Goal: Information Seeking & Learning: Learn about a topic

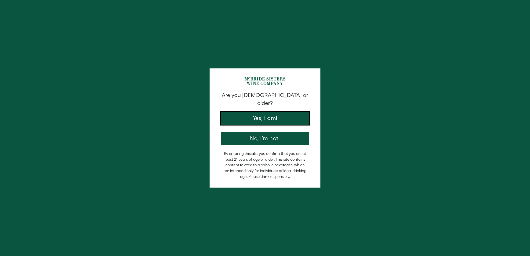
click at [290, 117] on button "Yes, I am!" at bounding box center [265, 118] width 89 height 13
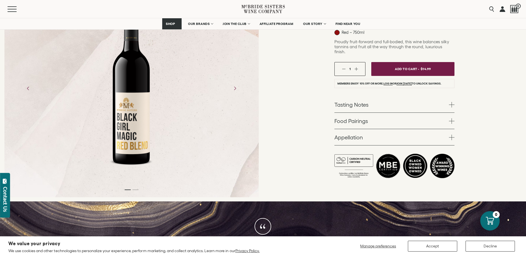
scroll to position [111, 0]
click at [451, 102] on span at bounding box center [452, 105] width 6 height 6
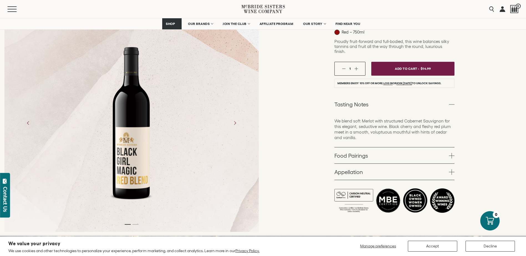
click at [454, 153] on span at bounding box center [452, 156] width 6 height 6
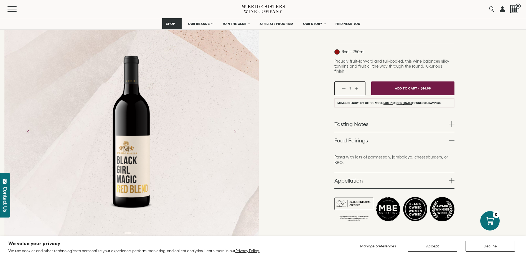
scroll to position [139, 0]
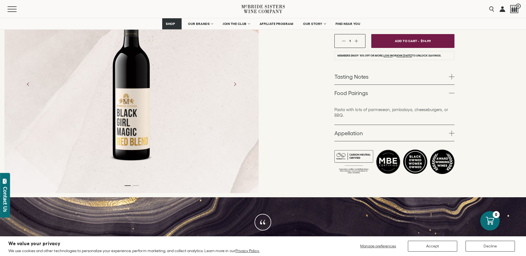
click at [452, 74] on span at bounding box center [452, 77] width 6 height 6
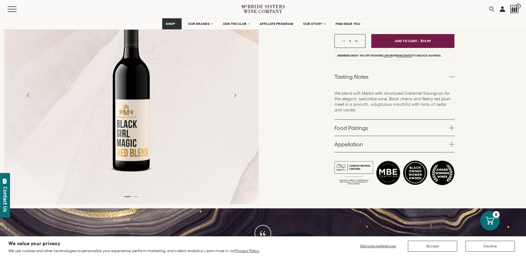
drag, startPoint x: 355, startPoint y: 106, endPoint x: 335, endPoint y: 70, distance: 41.4
click at [335, 70] on li "Tasting Notes We blend soft Merlot with structured Cabernet Sauvignon for this …" at bounding box center [395, 94] width 120 height 51
drag, startPoint x: 335, startPoint y: 70, endPoint x: 338, endPoint y: 70, distance: 3.6
copy li "Tasting Notes We blend soft Merlot with structured Cabernet Sauvignon for this …"
click at [451, 125] on span at bounding box center [452, 128] width 6 height 6
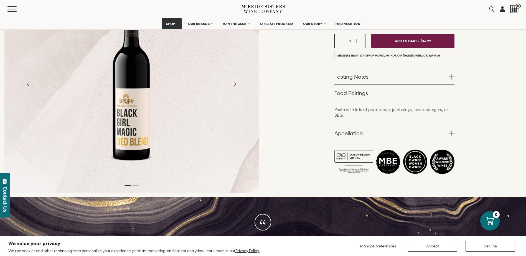
drag, startPoint x: 348, startPoint y: 111, endPoint x: 332, endPoint y: 90, distance: 26.4
click at [332, 90] on div "Black Girl Magic Wines Black Girl Magic Red Blend California 2019 Red – 750ml" at bounding box center [394, 52] width 263 height 291
drag, startPoint x: 332, startPoint y: 90, endPoint x: 338, endPoint y: 105, distance: 16.2
copy li "Food Pairings Pasta with lots of parmesean, jambalaya, cheeseburgers, or BBQ."
click at [452, 131] on span at bounding box center [452, 134] width 6 height 6
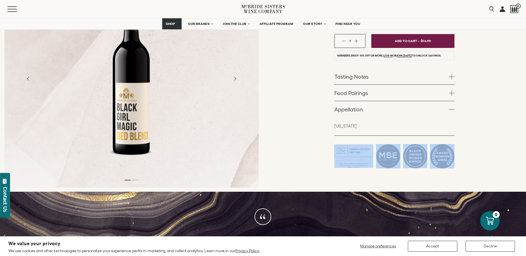
drag, startPoint x: 489, startPoint y: 154, endPoint x: 318, endPoint y: 151, distance: 170.6
click at [318, 151] on div "Black Girl Magic Wines Black Girl Magic Red Blend California 2019 Red – 750ml" at bounding box center [394, 49] width 263 height 285
drag, startPoint x: 318, startPoint y: 151, endPoint x: 355, endPoint y: 150, distance: 36.6
copy ul
click at [497, 147] on div "Black Girl Magic Wines Black Girl Magic Red Blend California 2019 Red – 750ml" at bounding box center [394, 49] width 263 height 285
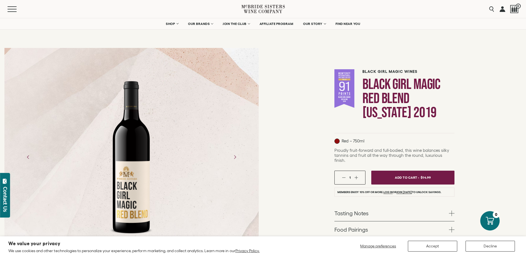
scroll to position [0, 0]
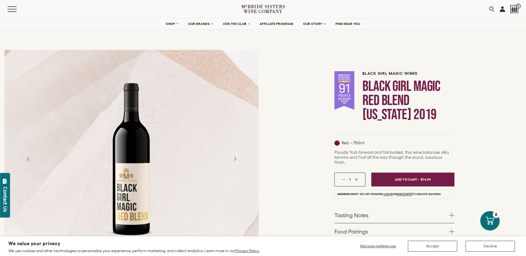
click at [184, 158] on div at bounding box center [131, 159] width 254 height 166
click at [235, 159] on icon "Next" at bounding box center [235, 159] width 10 height 10
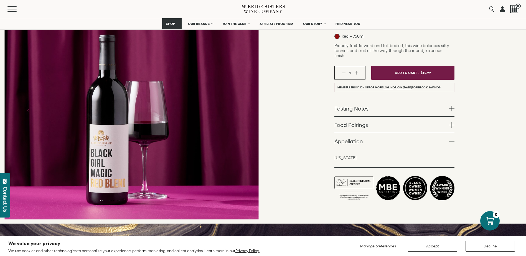
scroll to position [111, 0]
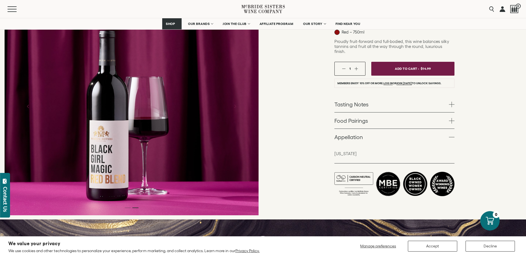
click at [212, 154] on div at bounding box center [131, 106] width 254 height 218
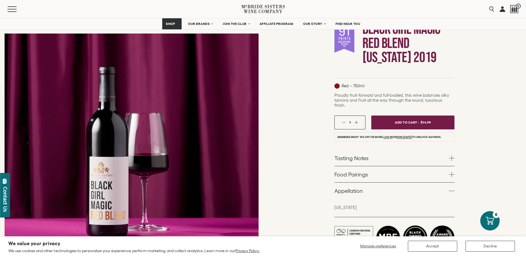
scroll to position [55, 0]
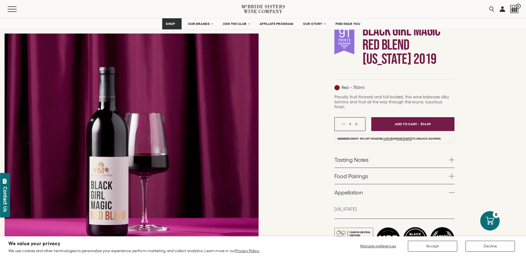
click at [42, 141] on div at bounding box center [131, 143] width 254 height 218
click at [29, 145] on icon "Previous" at bounding box center [28, 143] width 10 height 10
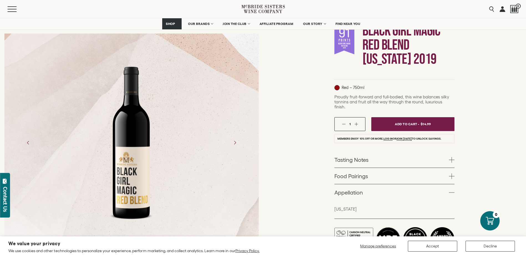
click at [175, 178] on div at bounding box center [131, 143] width 254 height 166
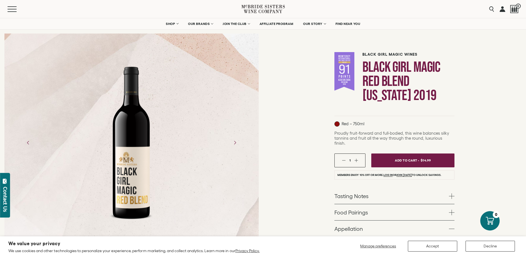
scroll to position [0, 0]
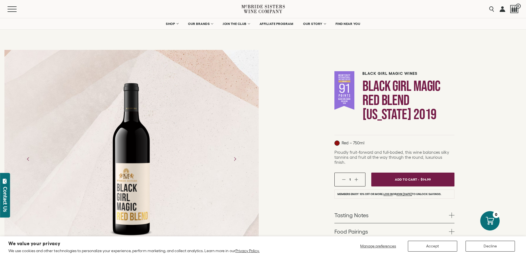
click at [132, 179] on div at bounding box center [131, 159] width 57 height 166
drag, startPoint x: 457, startPoint y: 158, endPoint x: 332, endPoint y: 154, distance: 125.2
click at [332, 154] on div "Black Girl Magic Wines Black Girl Magic Red Blend California 2019 Red – 750ml" at bounding box center [394, 187] width 263 height 285
drag, startPoint x: 332, startPoint y: 154, endPoint x: 347, endPoint y: 155, distance: 14.2
copy span "Proudly fruit-forward and full-bodied, this wine balances silky tannins and fru…"
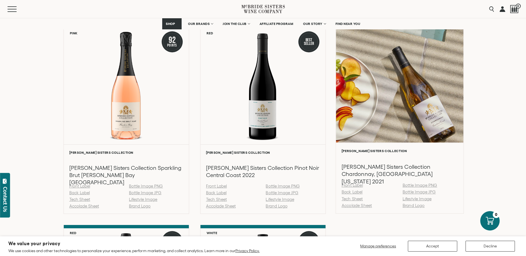
scroll to position [610, 0]
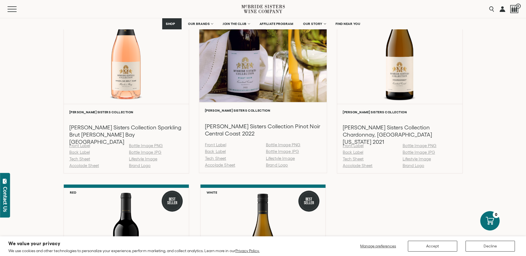
click at [222, 160] on link "Tech Sheet" at bounding box center [215, 158] width 21 height 5
